Goal: Information Seeking & Learning: Learn about a topic

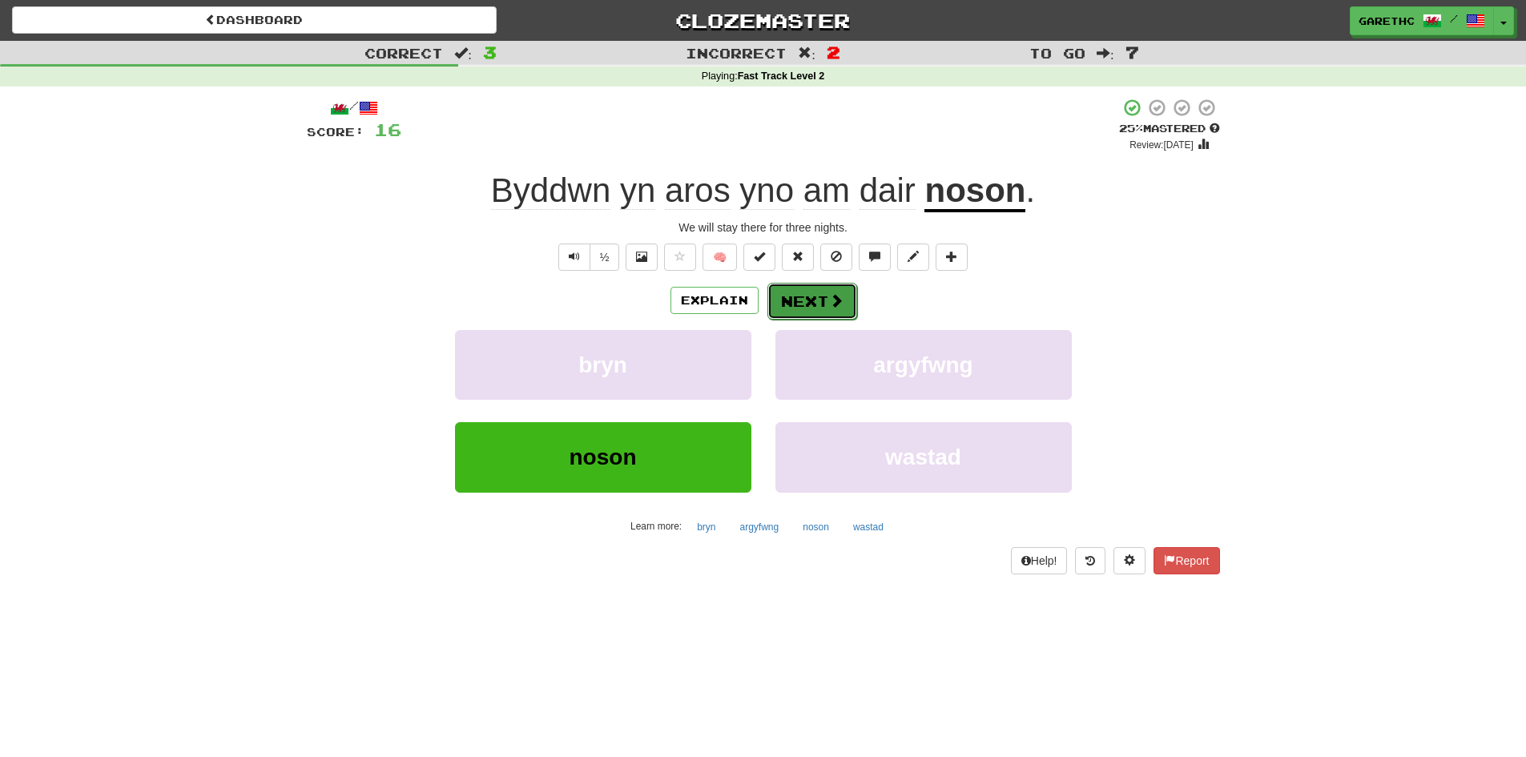
click at [816, 300] on button "Next" at bounding box center [812, 301] width 90 height 37
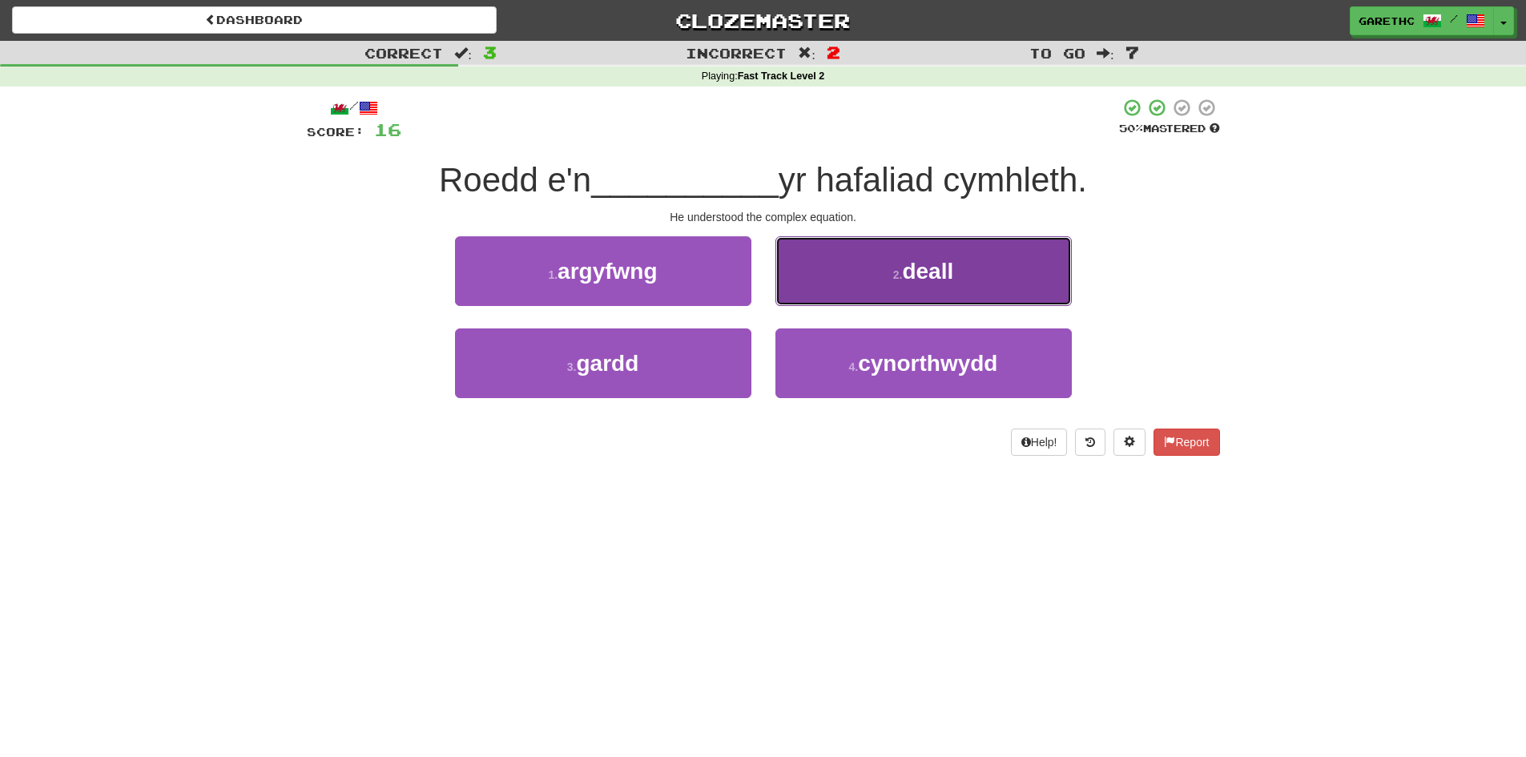
click at [889, 265] on button "2 . deall" at bounding box center [923, 271] width 296 height 70
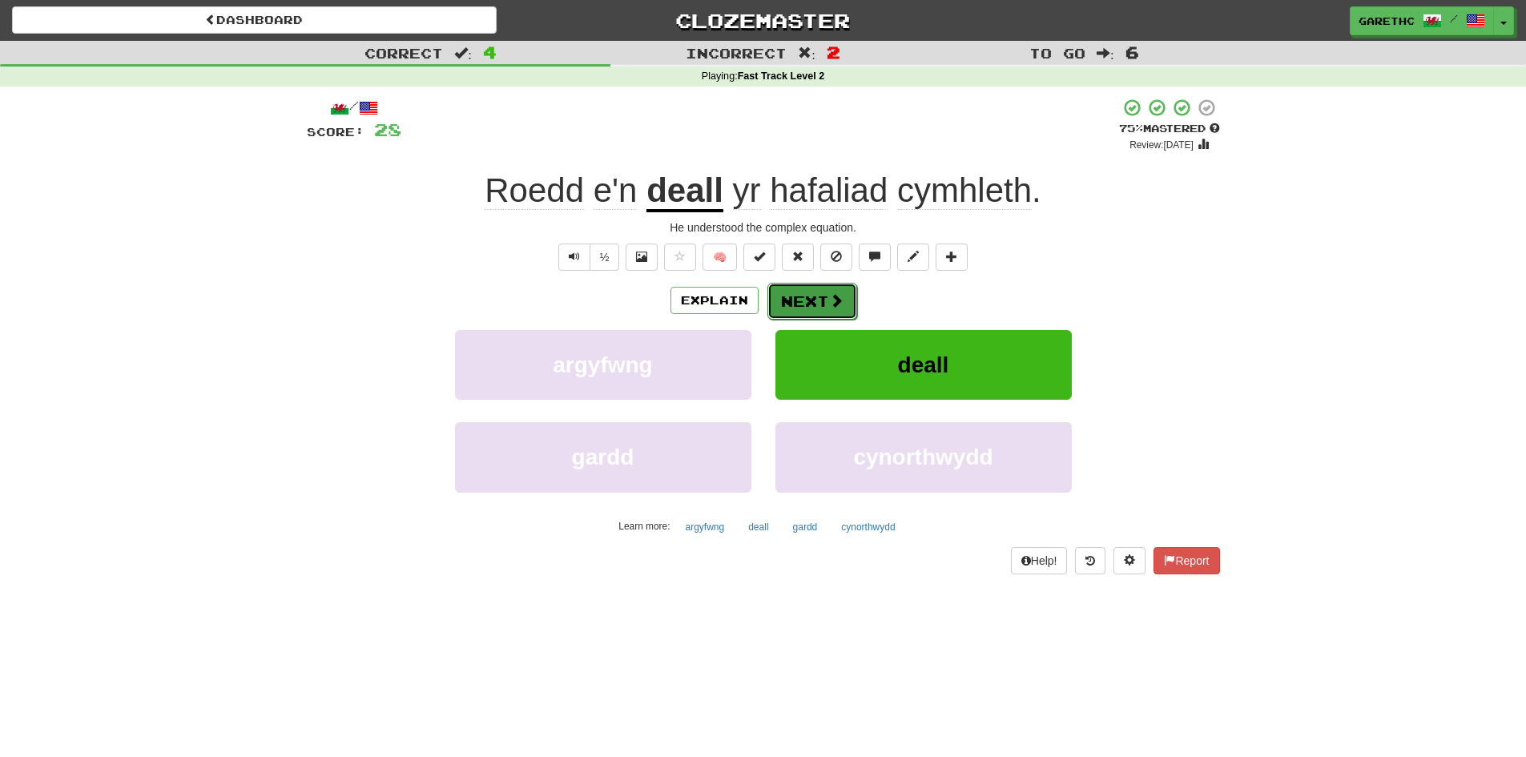
click at [826, 290] on button "Next" at bounding box center [812, 301] width 90 height 37
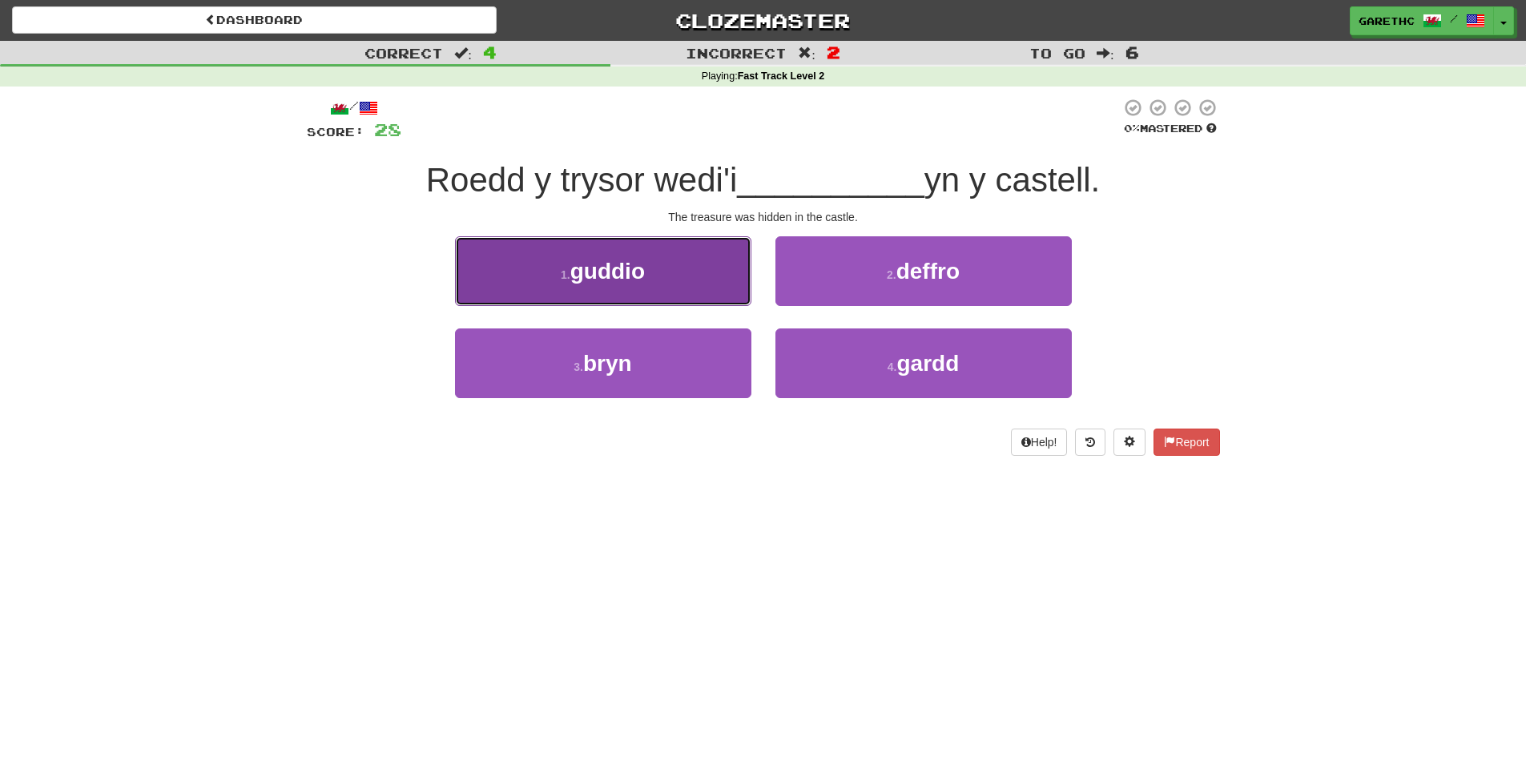
click at [622, 271] on span "guddio" at bounding box center [607, 271] width 74 height 25
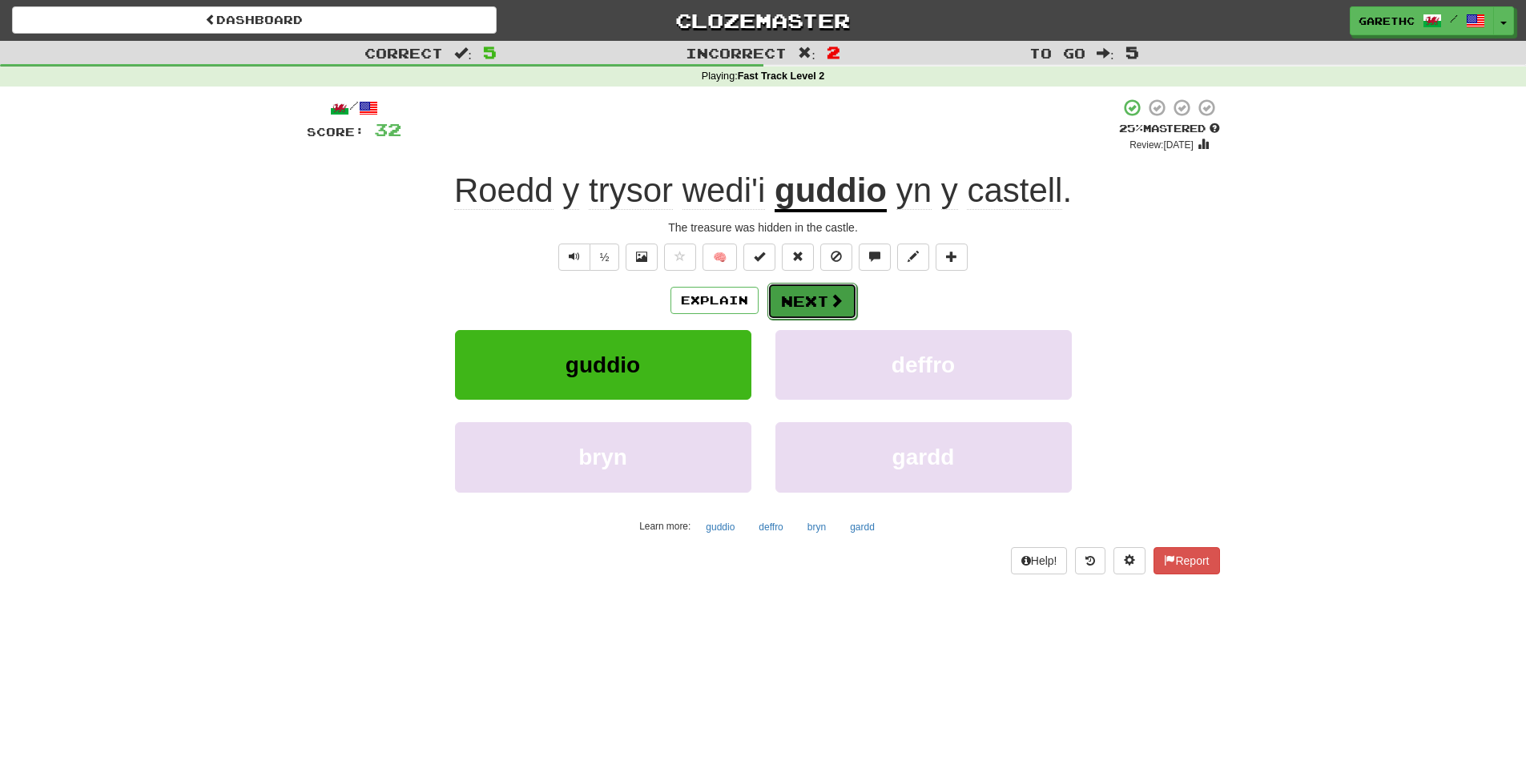
click at [791, 300] on button "Next" at bounding box center [812, 301] width 90 height 37
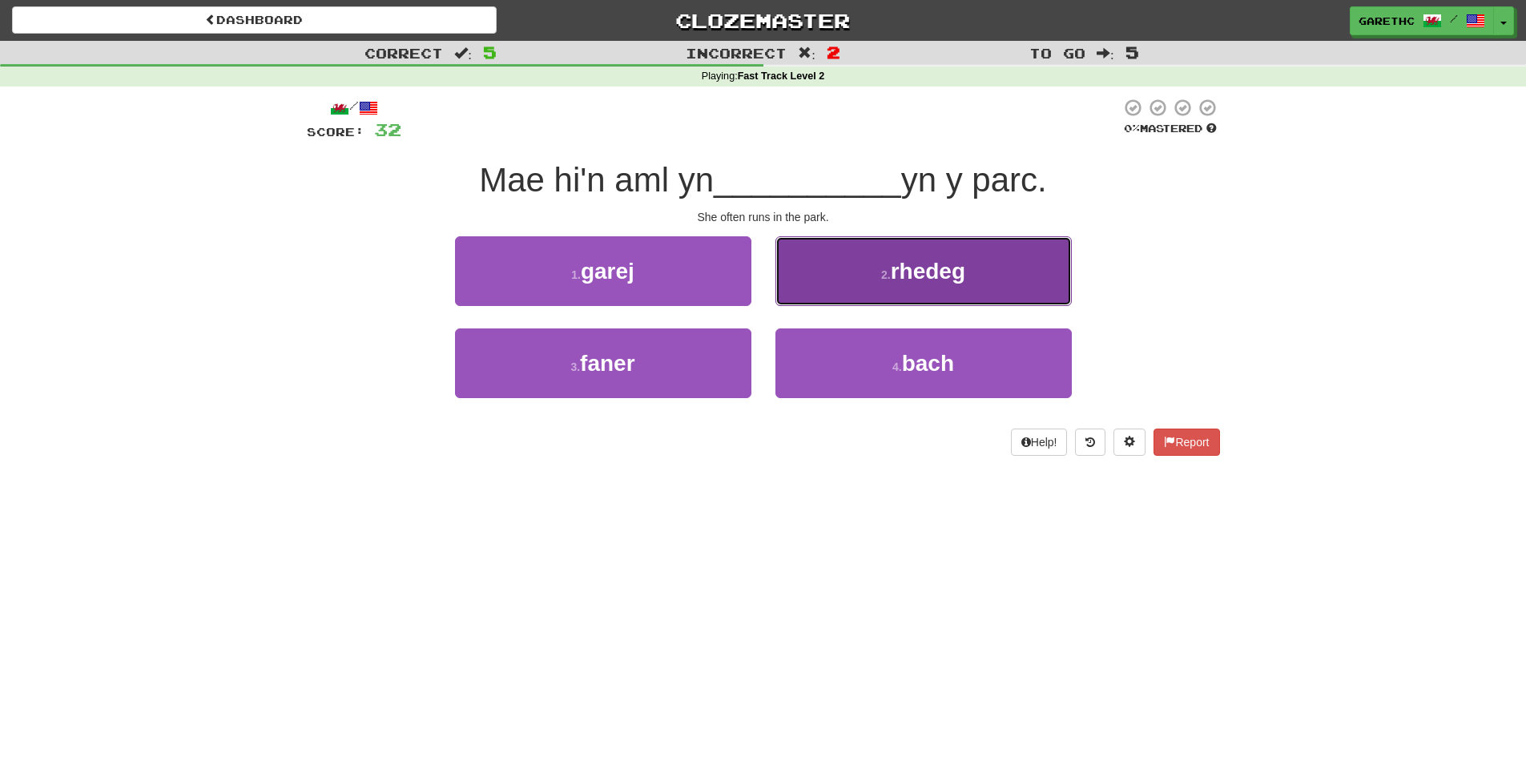
click at [869, 261] on button "2 . rhedeg" at bounding box center [923, 271] width 296 height 70
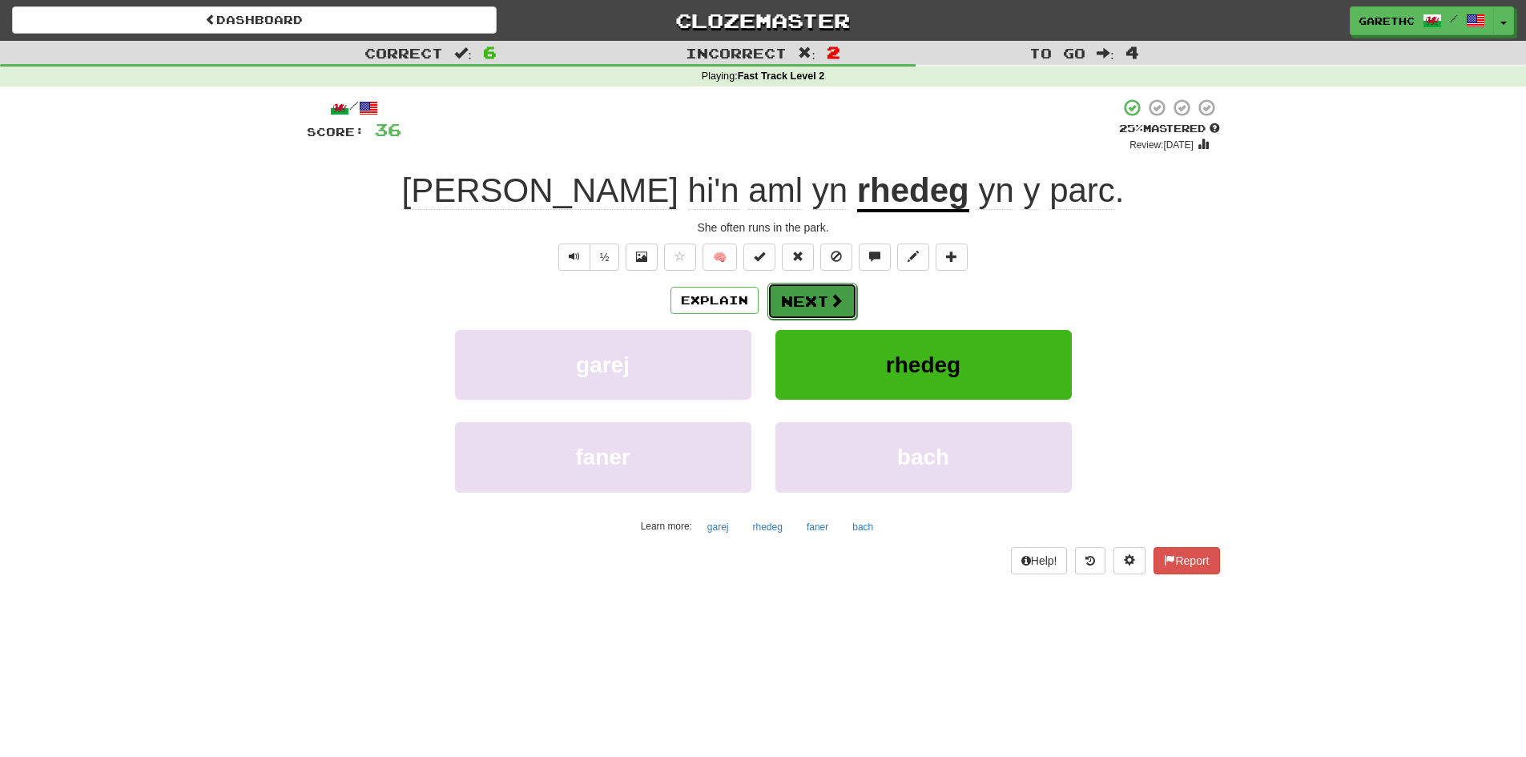
click at [809, 301] on button "Next" at bounding box center [812, 301] width 90 height 37
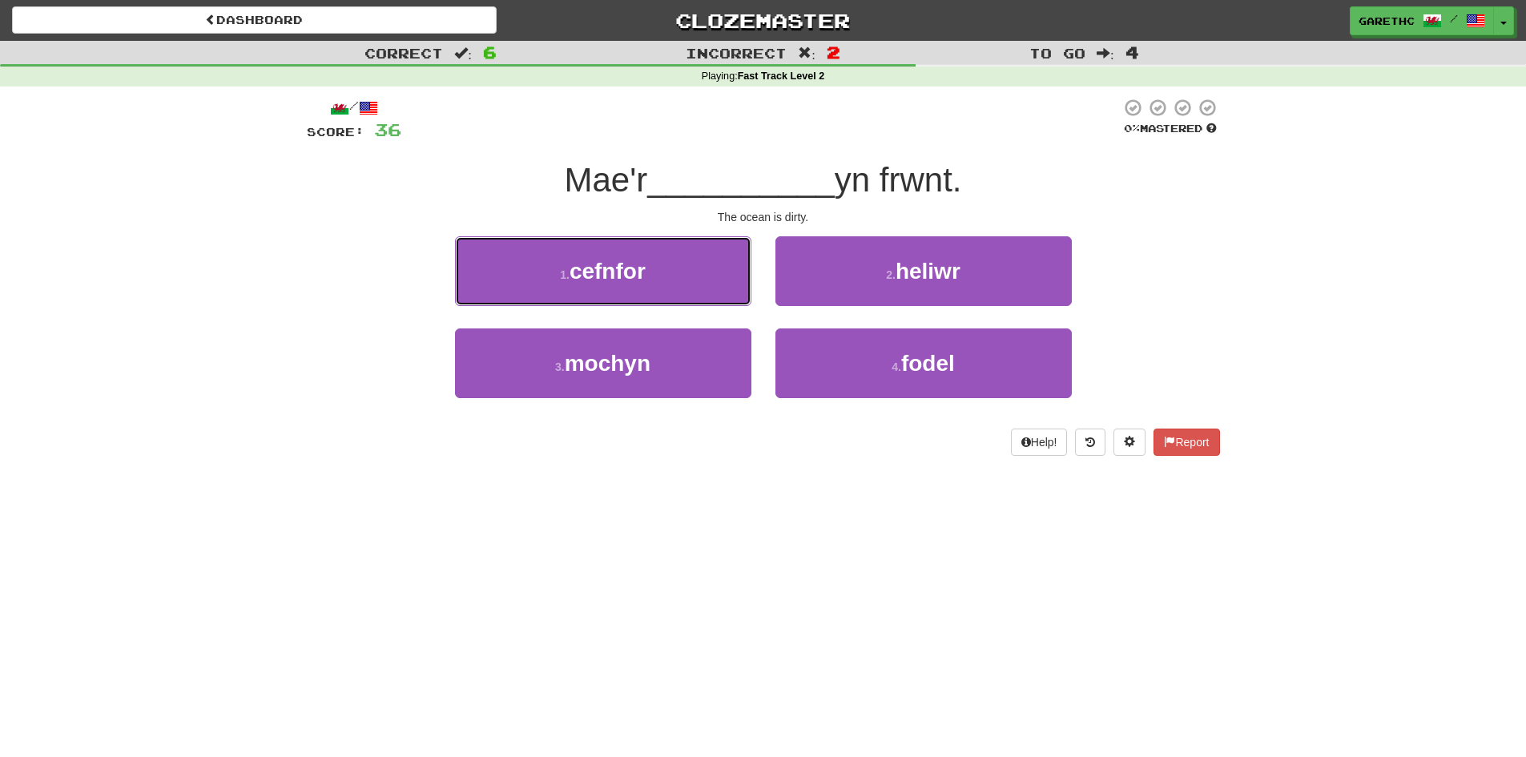
click at [623, 273] on span "cefnfor" at bounding box center [607, 271] width 76 height 25
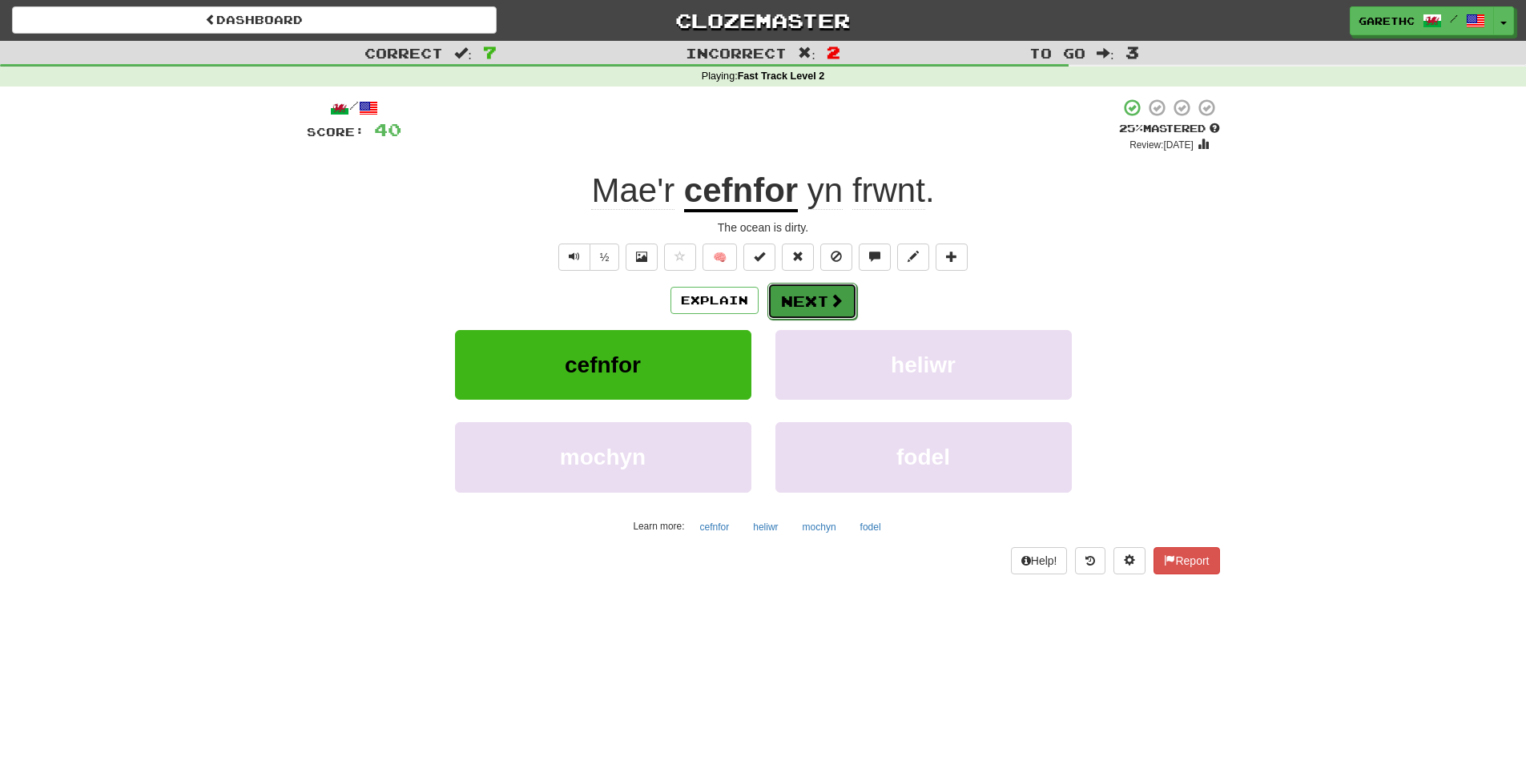
click at [816, 309] on button "Next" at bounding box center [812, 301] width 90 height 37
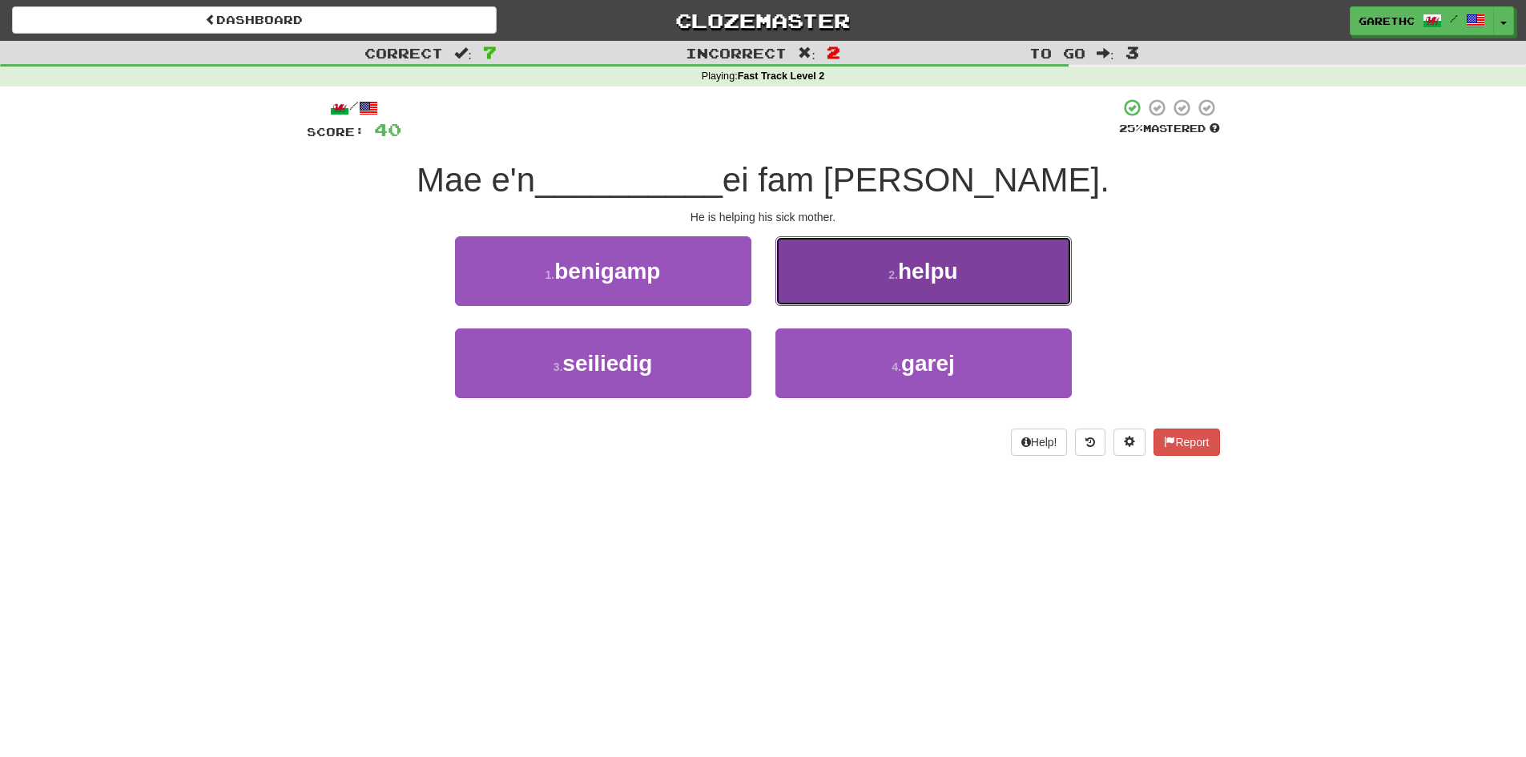
click at [881, 274] on button "2 . helpu" at bounding box center [923, 271] width 296 height 70
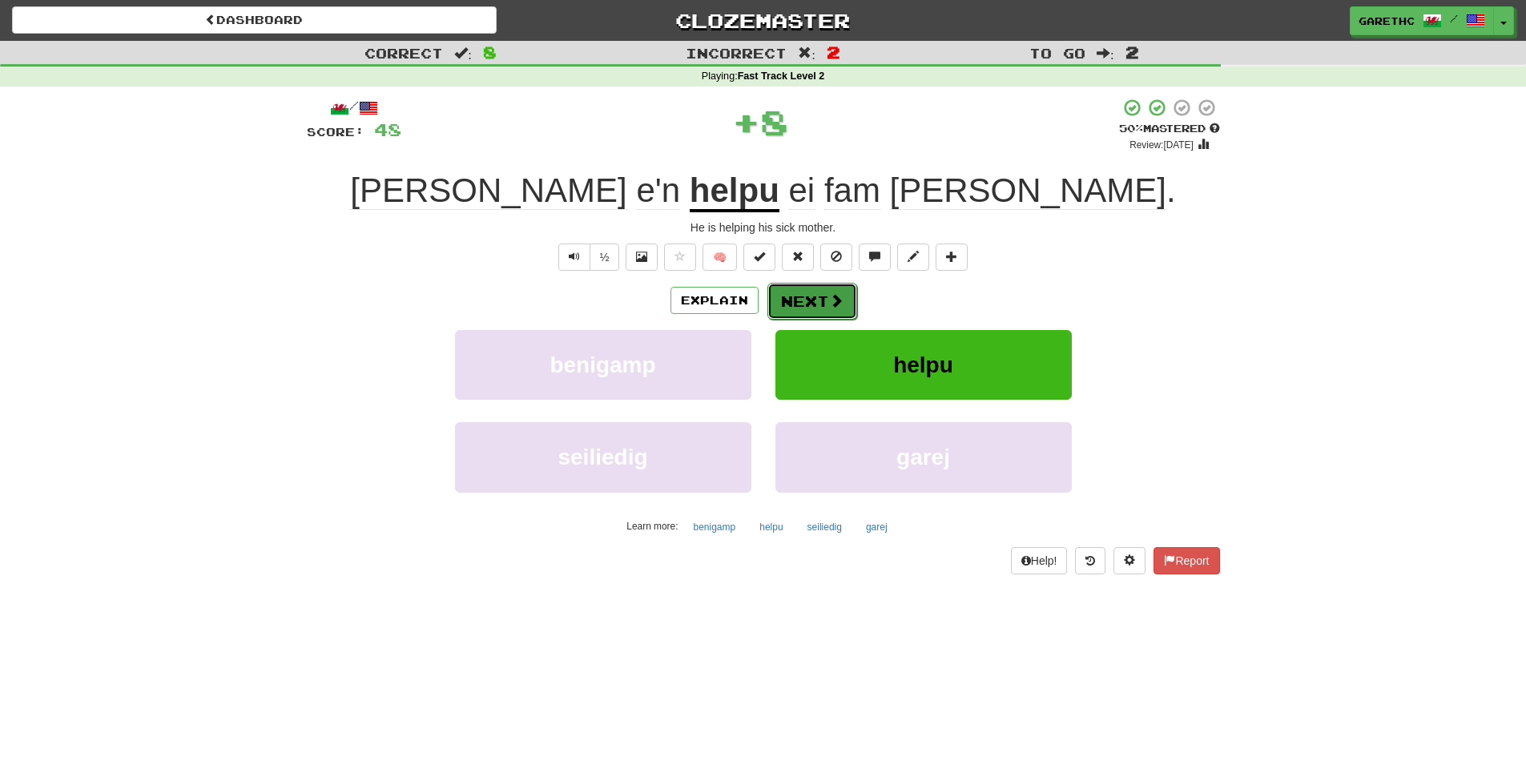
click at [835, 300] on span at bounding box center [836, 300] width 14 height 14
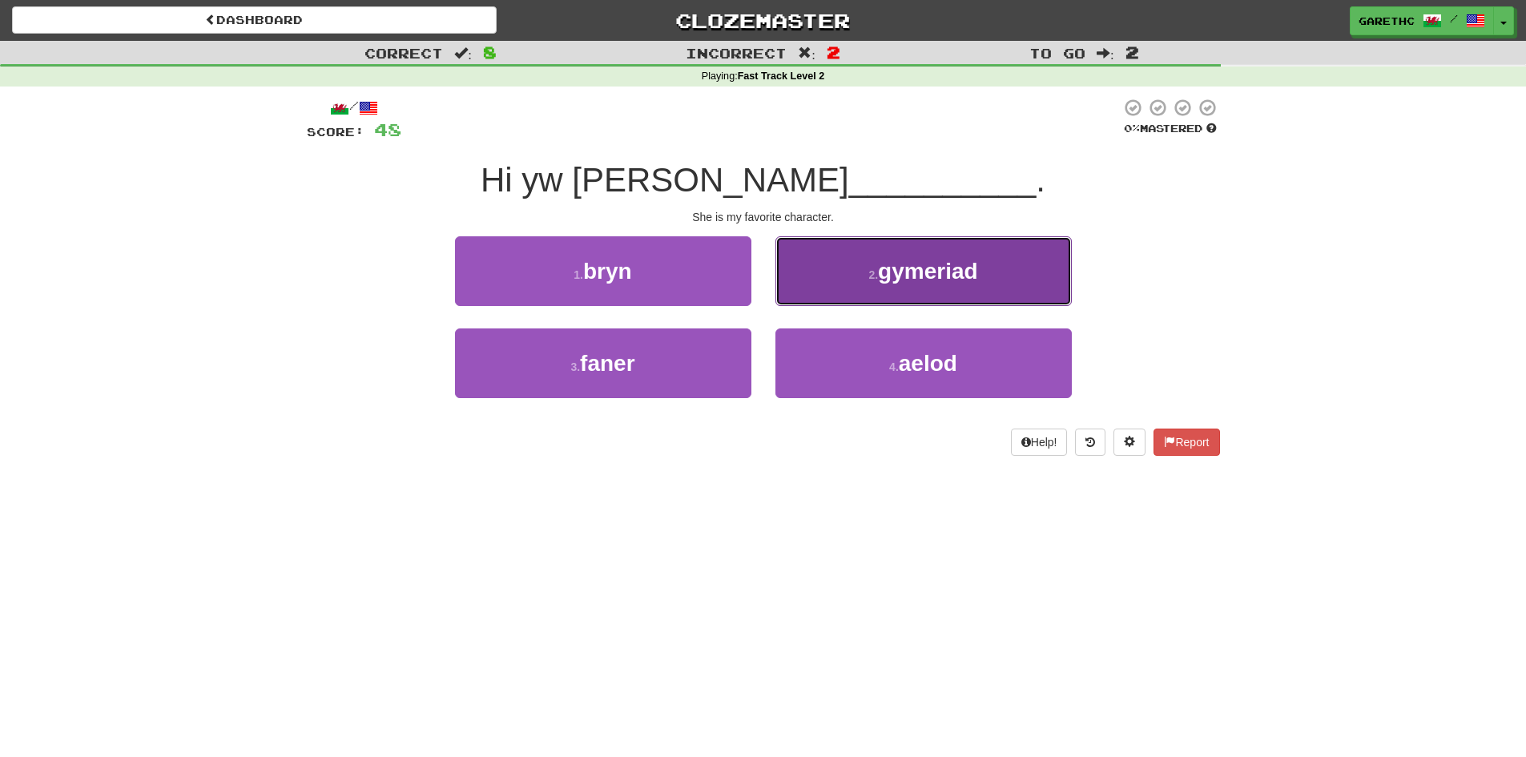
click at [950, 276] on span "gymeriad" at bounding box center [928, 271] width 100 height 25
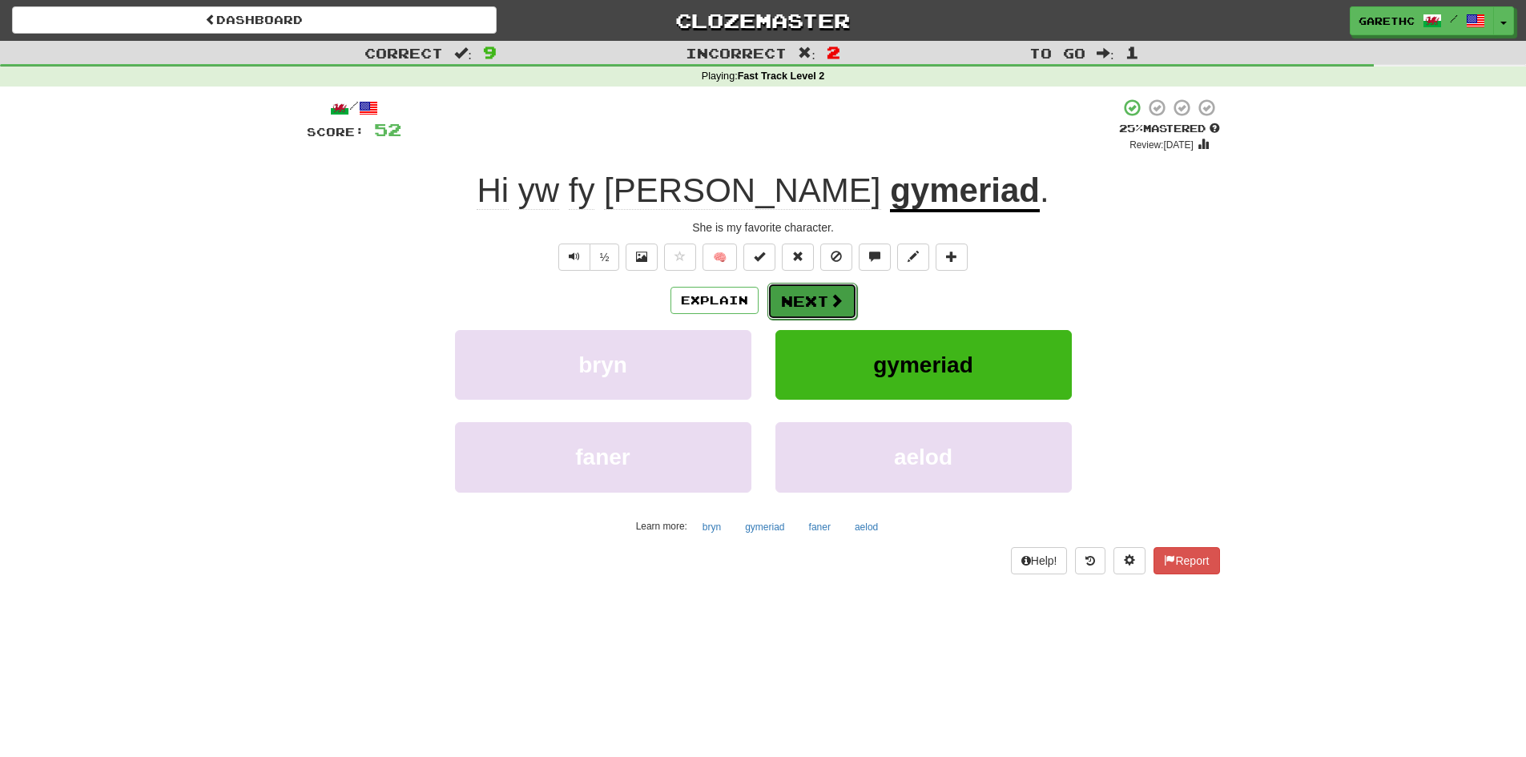
click at [829, 303] on span at bounding box center [836, 300] width 14 height 14
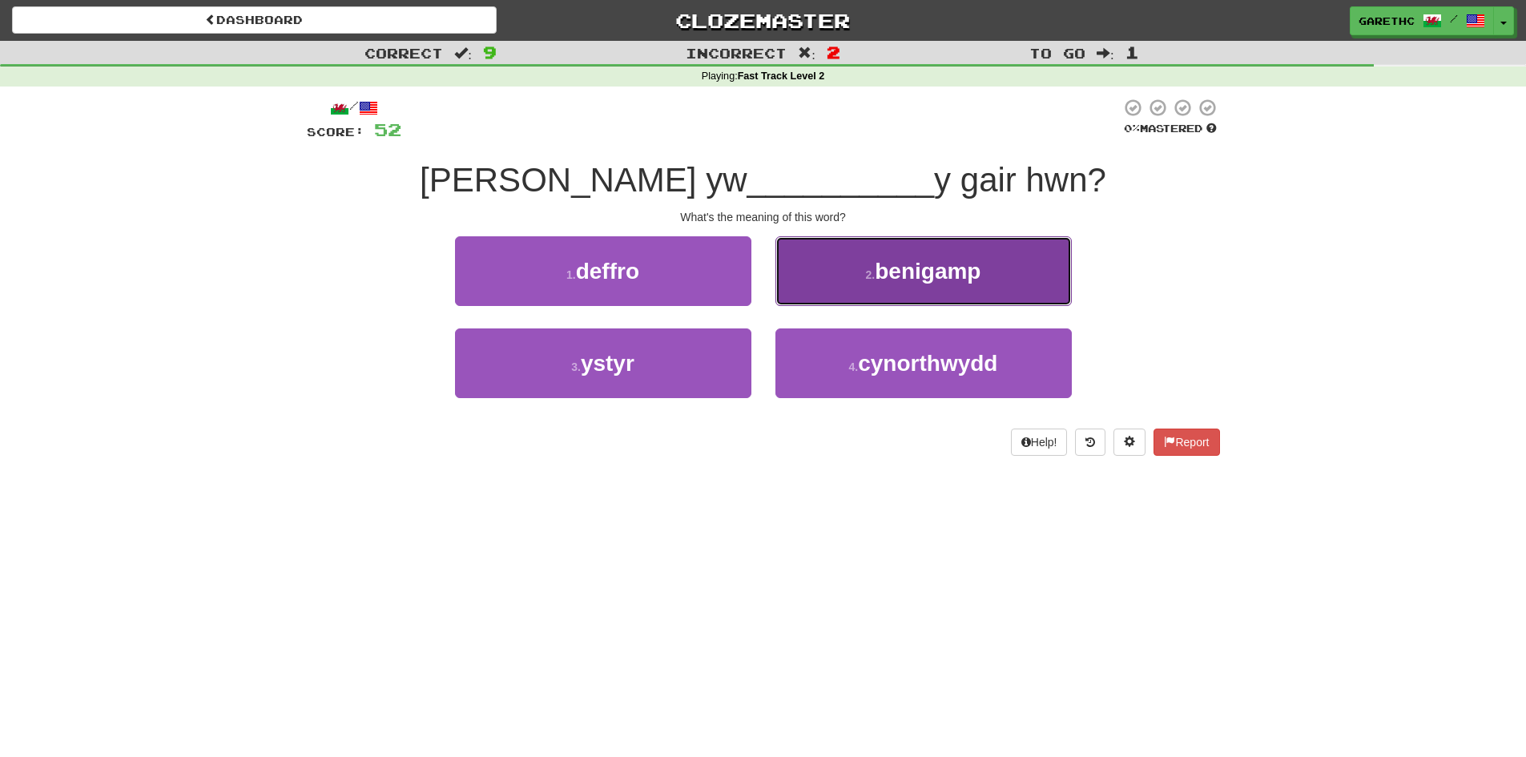
click at [901, 259] on span "benigamp" at bounding box center [928, 271] width 106 height 25
